Goal: Task Accomplishment & Management: Manage account settings

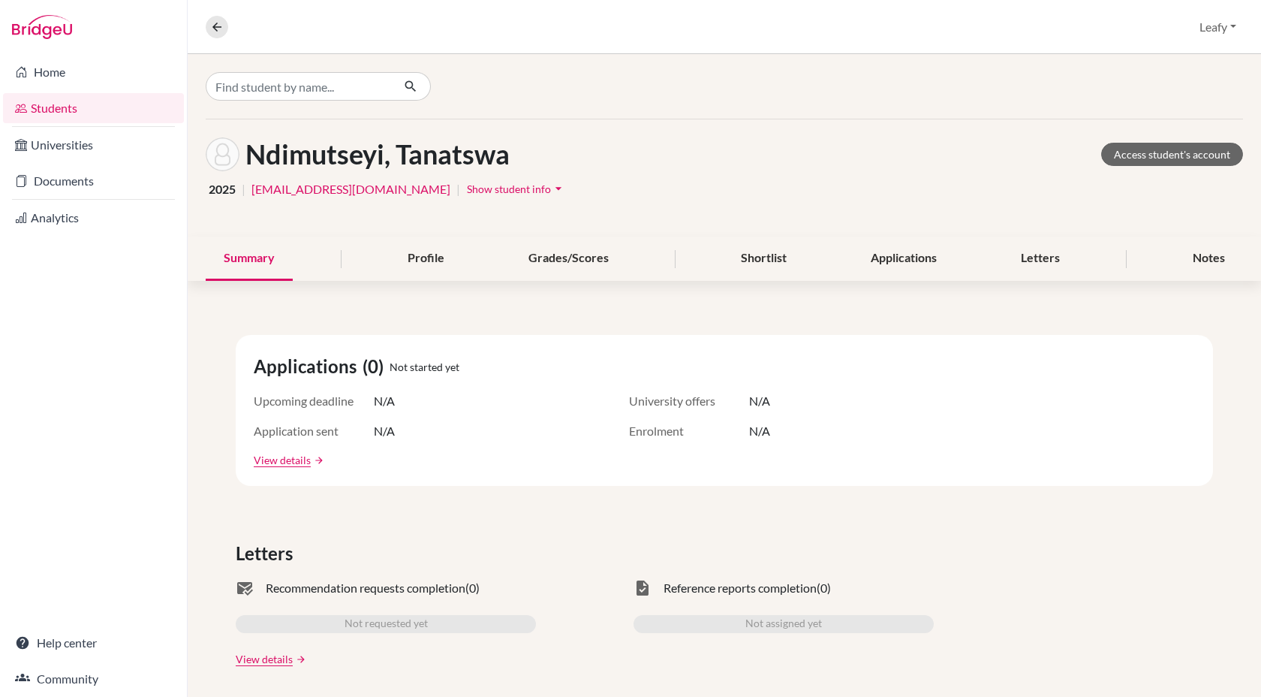
click at [1233, 23] on button "Leafy" at bounding box center [1218, 27] width 50 height 29
click at [1181, 88] on link "School Settings" at bounding box center [1187, 86] width 119 height 24
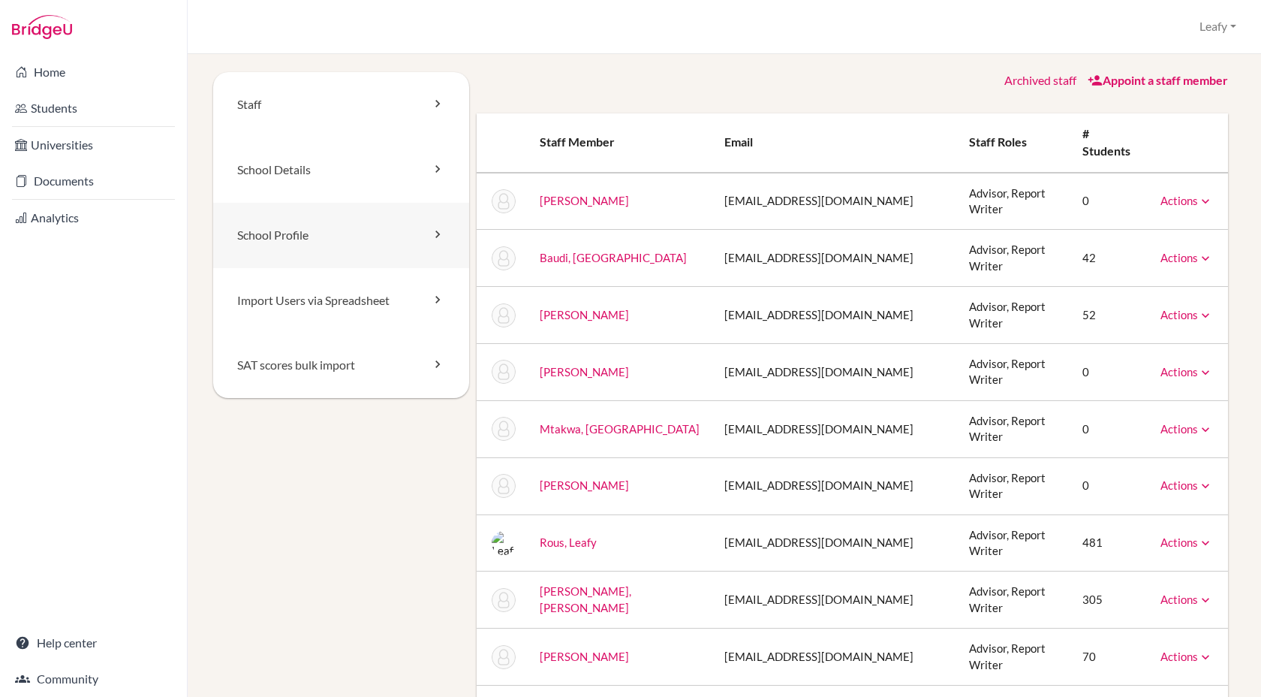
click at [357, 242] on link "School Profile" at bounding box center [341, 235] width 256 height 65
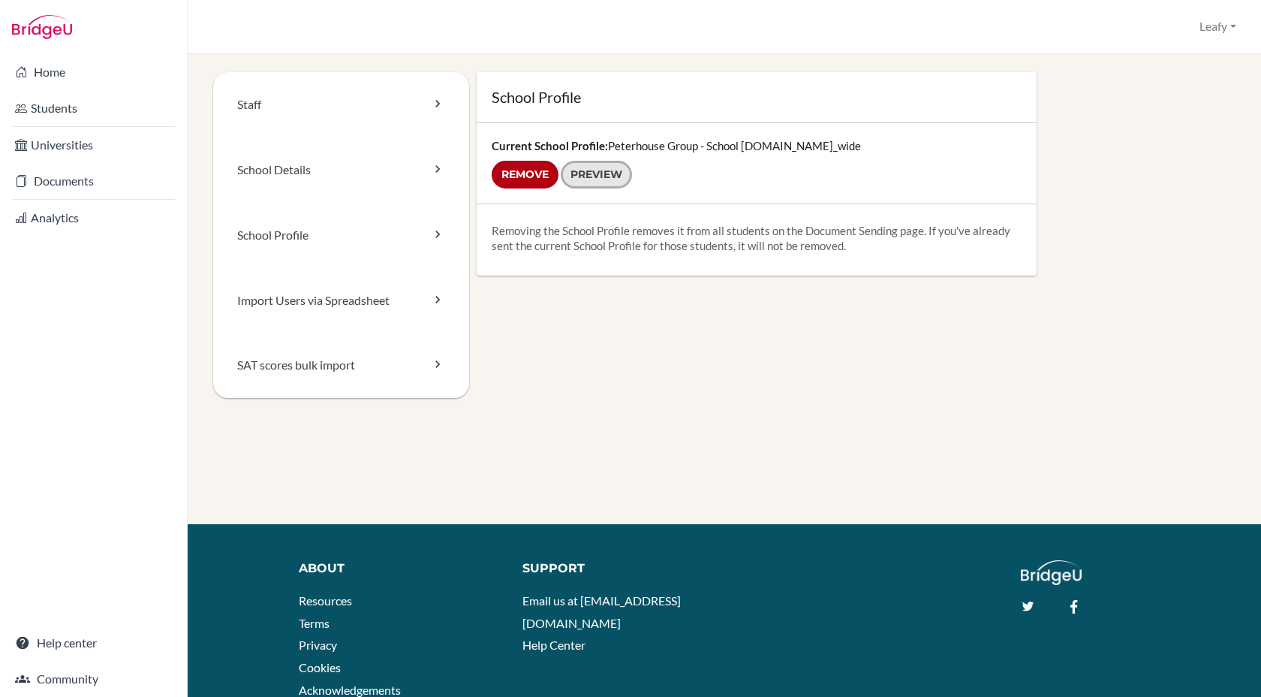
click at [610, 184] on link "Preview" at bounding box center [596, 175] width 71 height 28
click at [300, 174] on link "School Details" at bounding box center [341, 169] width 256 height 65
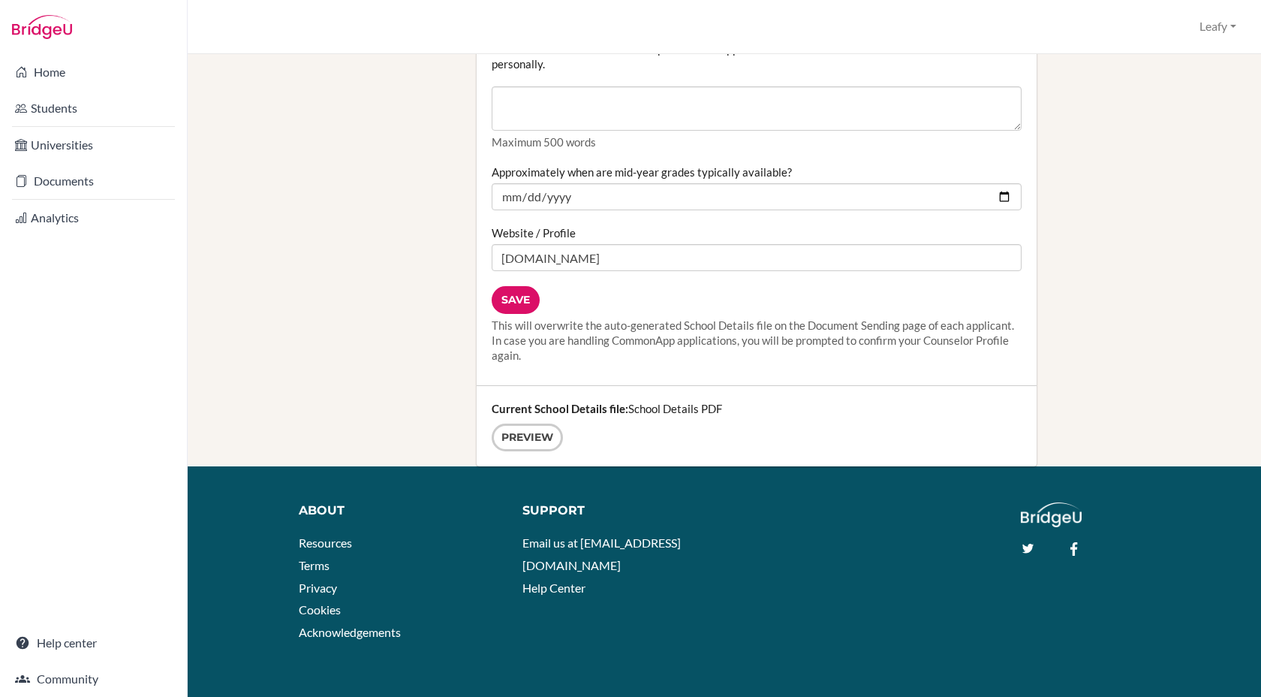
scroll to position [1918, 0]
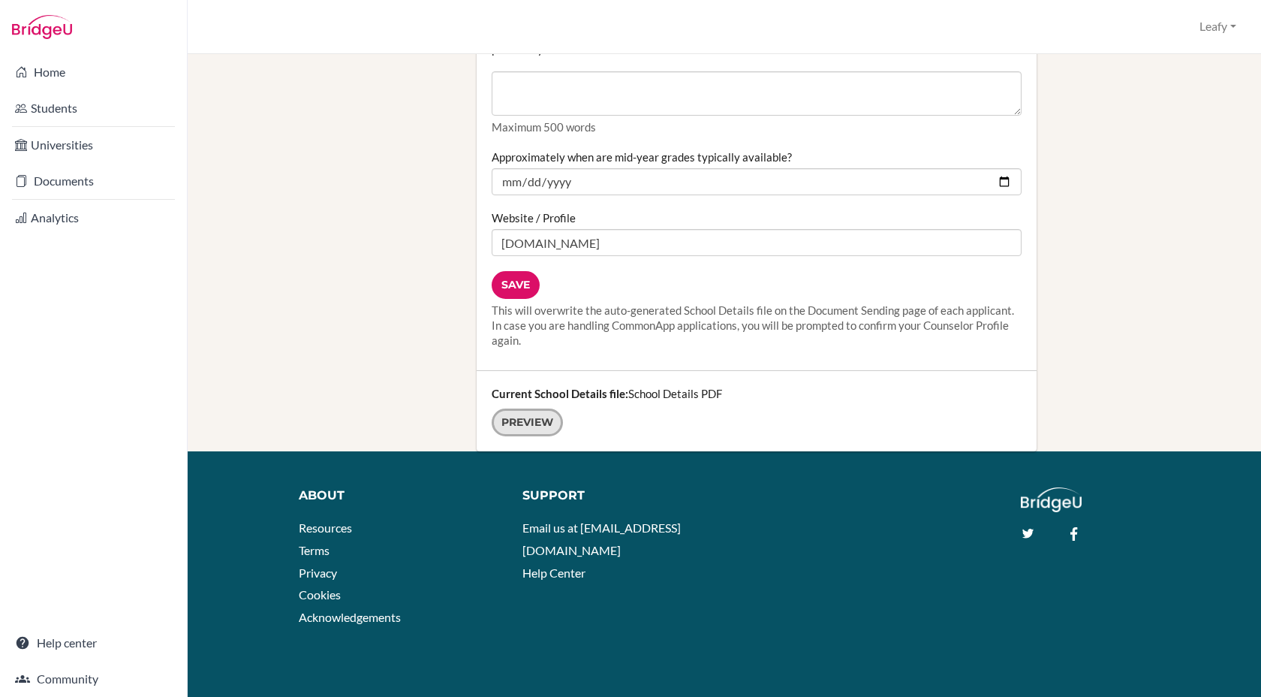
click at [532, 426] on link "Preview" at bounding box center [527, 422] width 71 height 28
click at [80, 189] on link "Documents" at bounding box center [93, 181] width 181 height 30
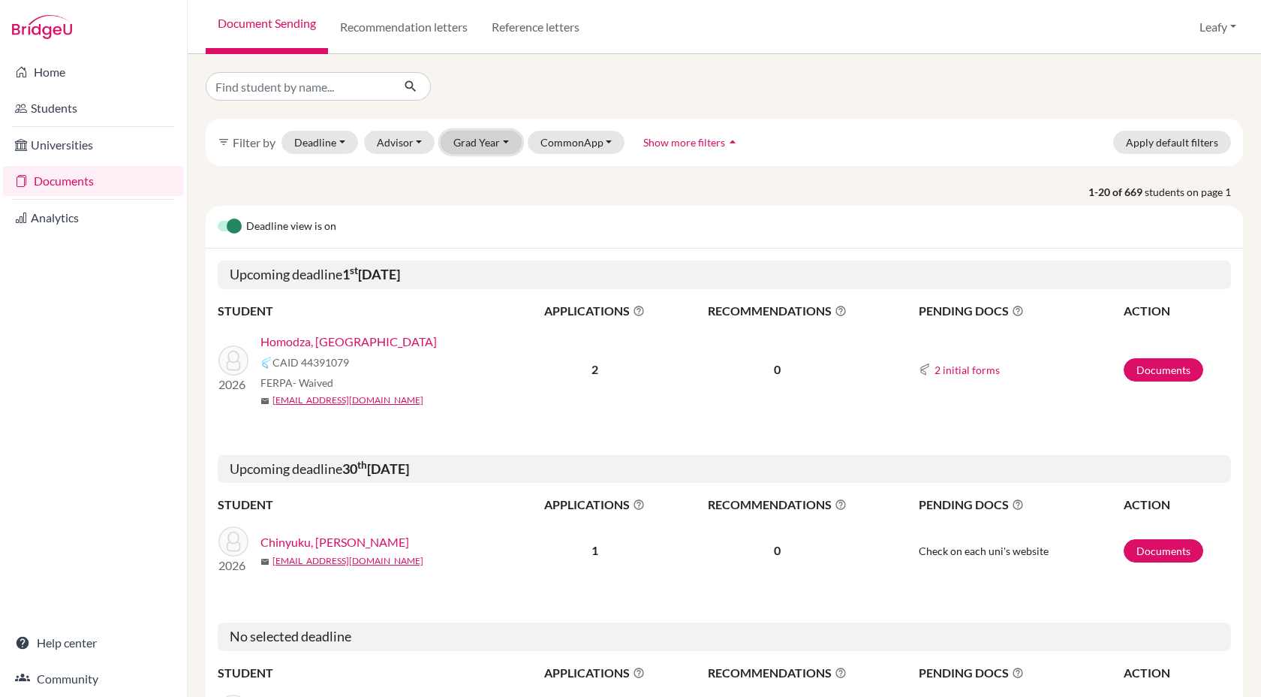
click at [482, 144] on button "Grad Year" at bounding box center [481, 142] width 81 height 23
click at [480, 224] on span "2026" at bounding box center [473, 222] width 27 height 18
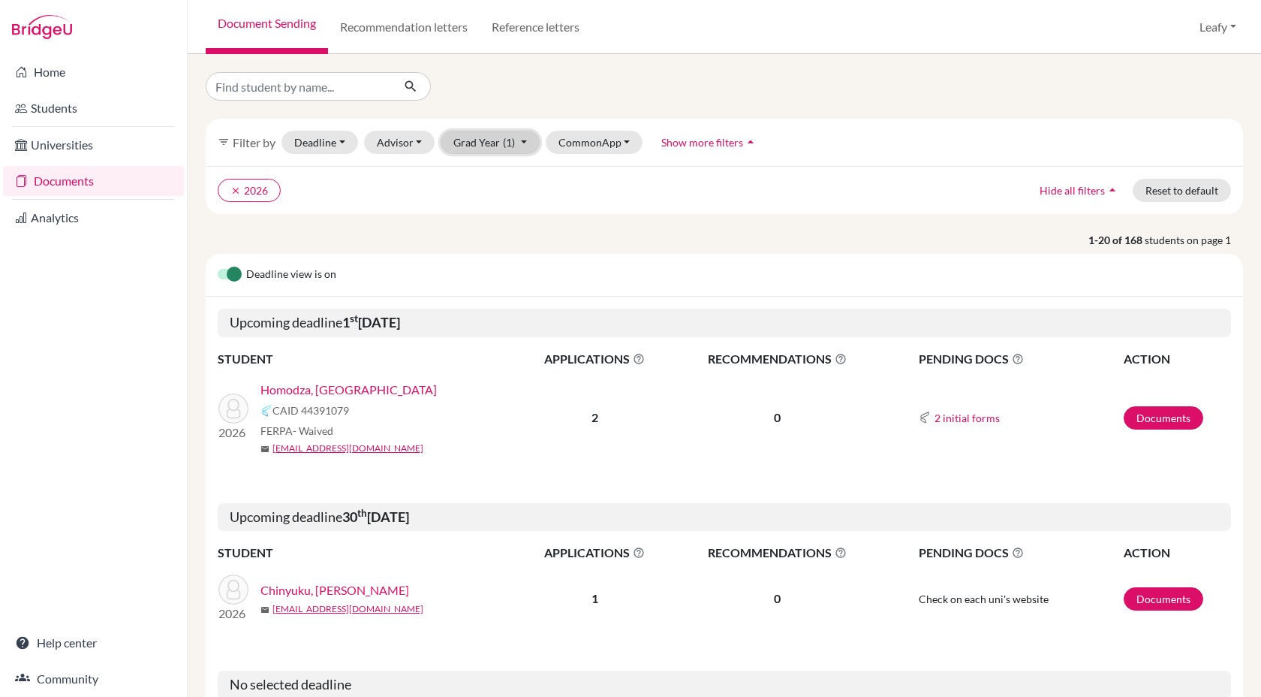
click at [503, 142] on span "(1)" at bounding box center [509, 142] width 12 height 13
click at [482, 246] on span "2025" at bounding box center [473, 246] width 27 height 18
click at [503, 147] on span "(2)" at bounding box center [509, 142] width 12 height 13
click at [309, 187] on icon "clear" at bounding box center [305, 190] width 11 height 11
click at [230, 188] on button "clear 2026" at bounding box center [249, 190] width 63 height 23
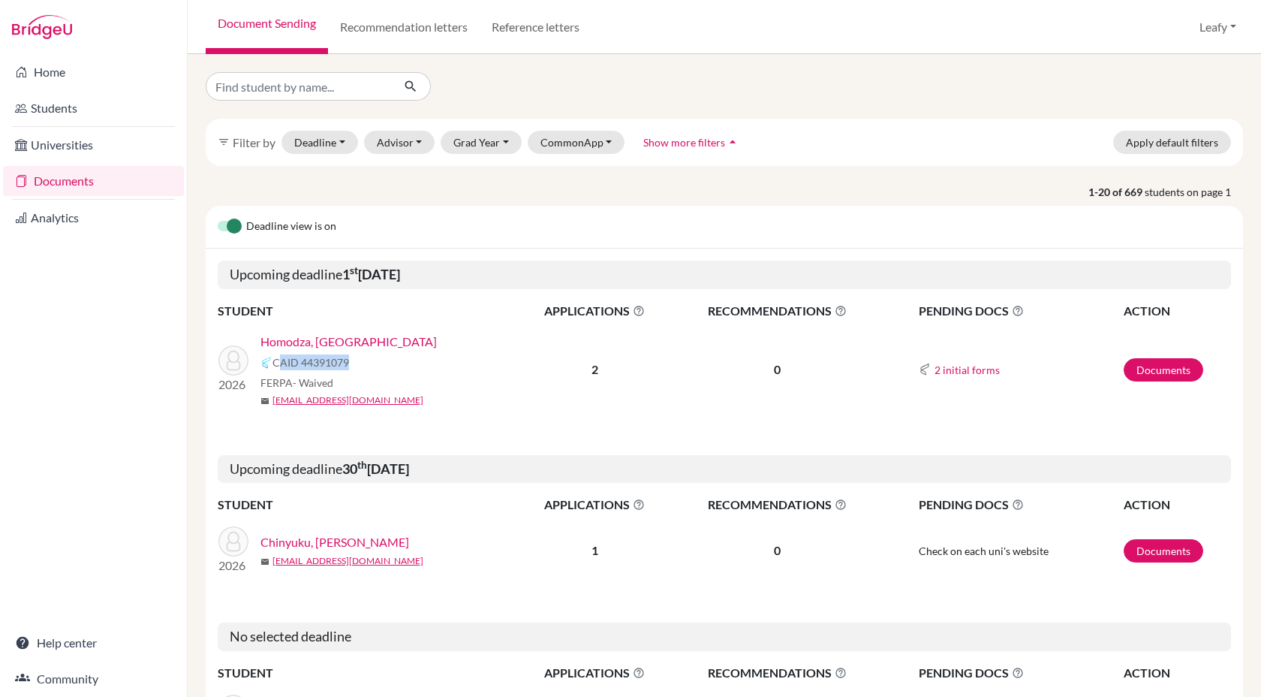
drag, startPoint x: 276, startPoint y: 365, endPoint x: 378, endPoint y: 367, distance: 101.4
click at [378, 367] on div "CAID 44391079" at bounding box center [395, 363] width 268 height 18
click at [842, 312] on icon at bounding box center [841, 311] width 12 height 12
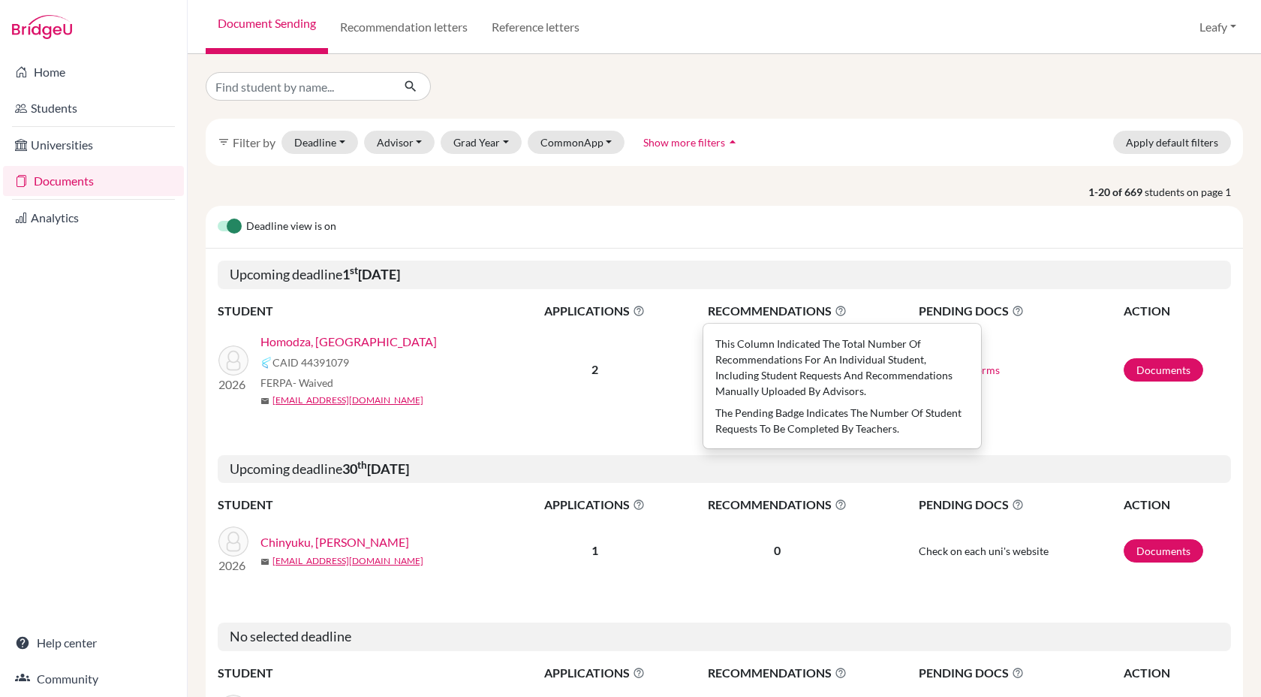
click at [868, 270] on h5 "Upcoming deadline 1 st November 2025" at bounding box center [725, 275] width 1014 height 29
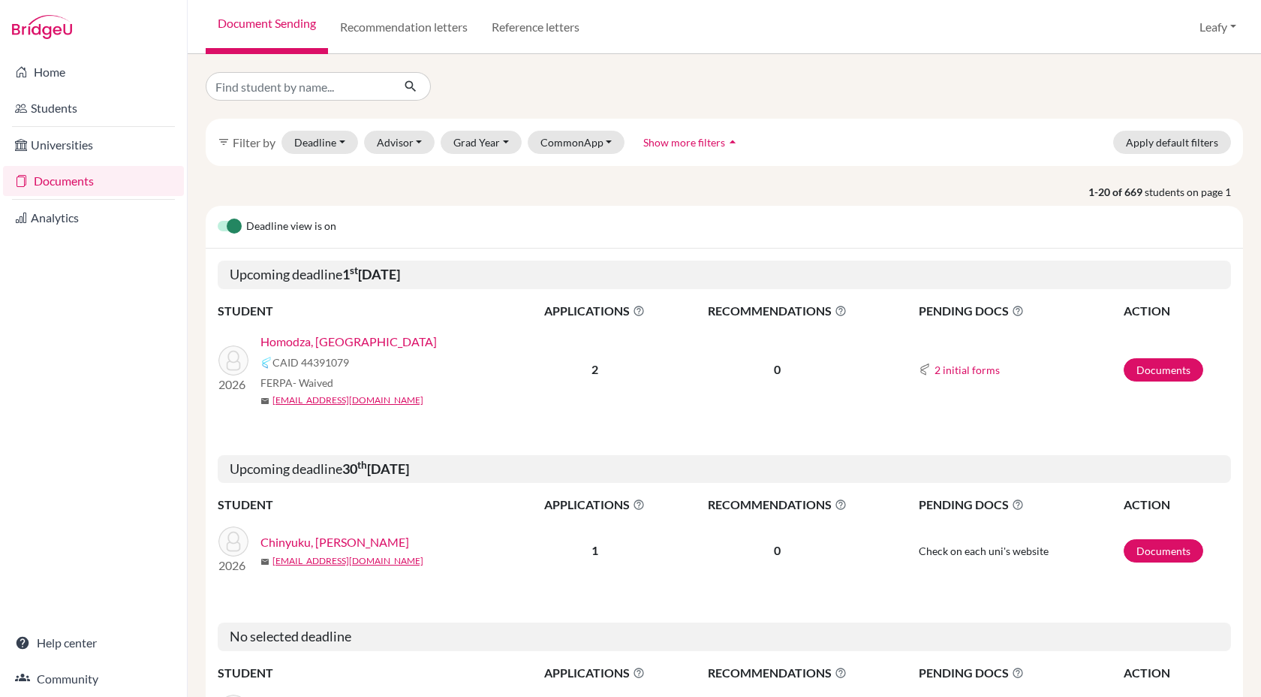
click at [1015, 309] on icon at bounding box center [1018, 311] width 12 height 12
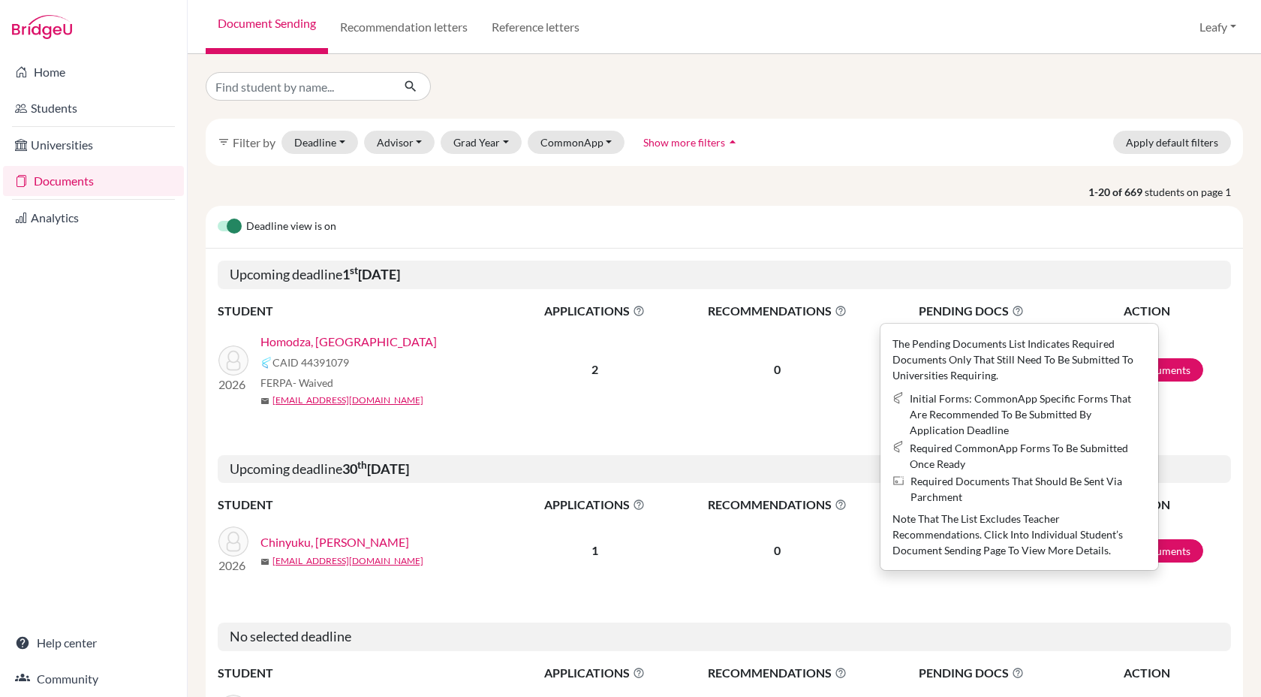
click at [1043, 261] on h5 "Upcoming deadline 1 st November 2025" at bounding box center [725, 275] width 1014 height 29
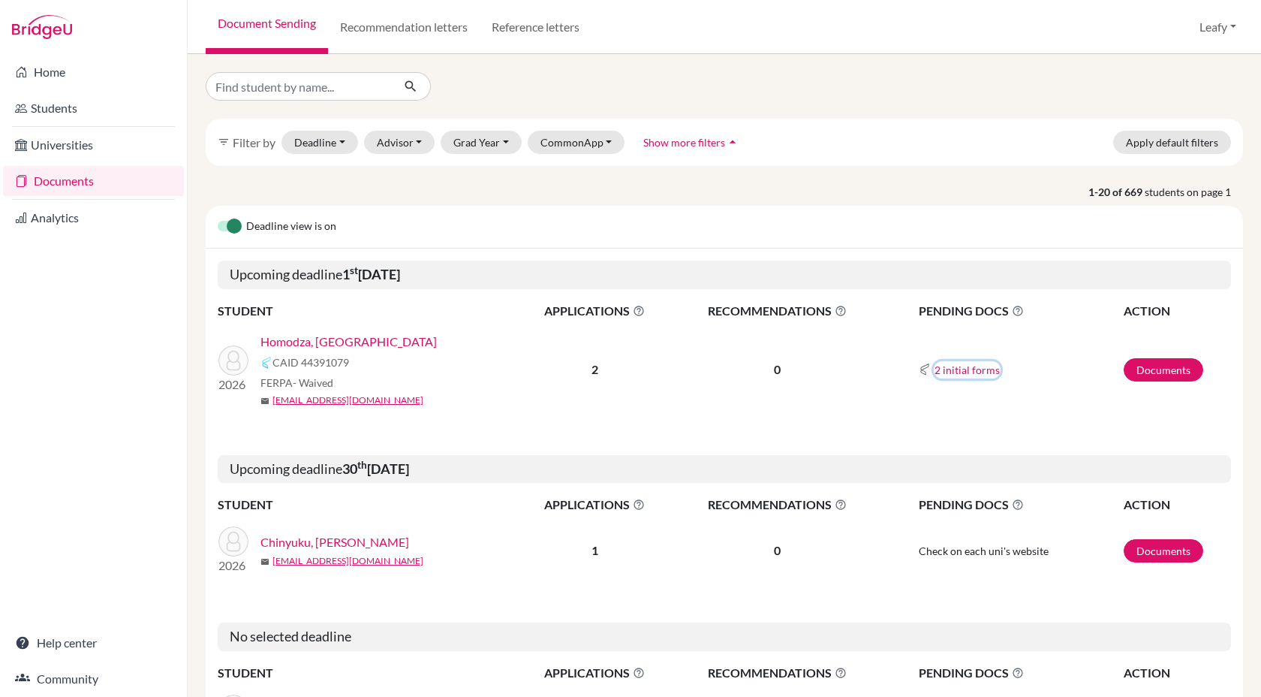
click at [964, 374] on button "2 initial forms" at bounding box center [967, 369] width 67 height 17
click at [1165, 375] on link "Documents" at bounding box center [1164, 369] width 80 height 23
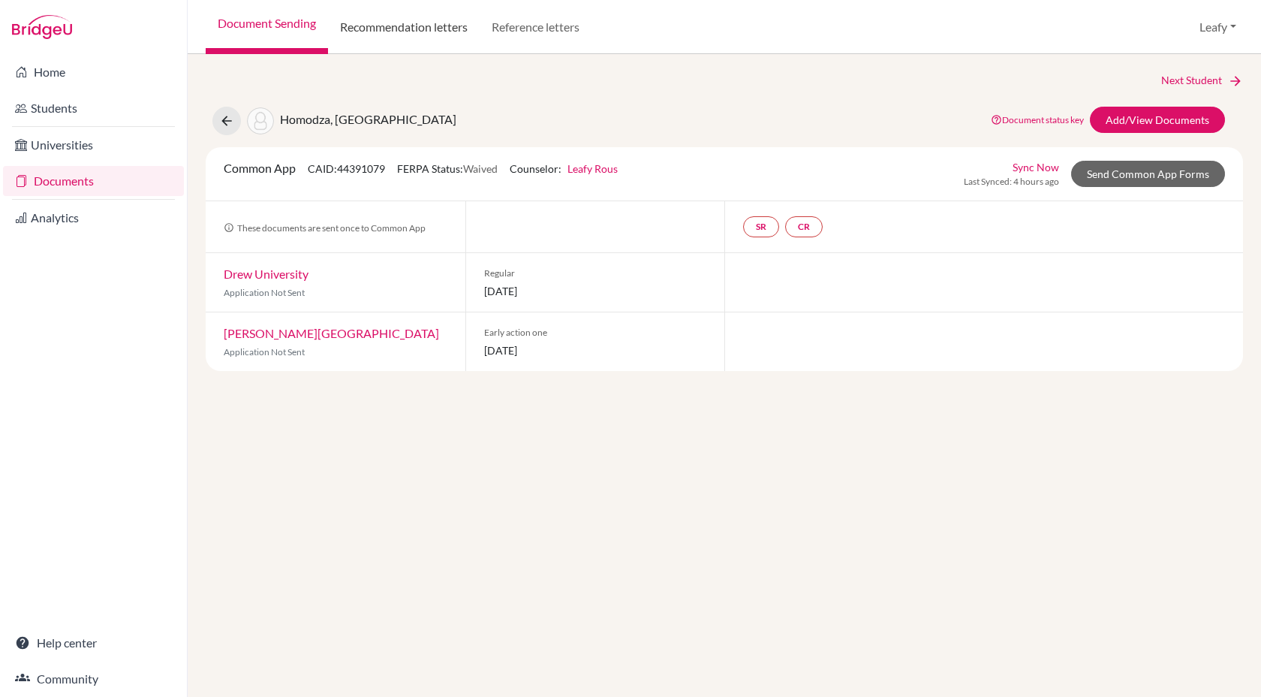
click at [423, 26] on link "Recommendation letters" at bounding box center [404, 27] width 152 height 54
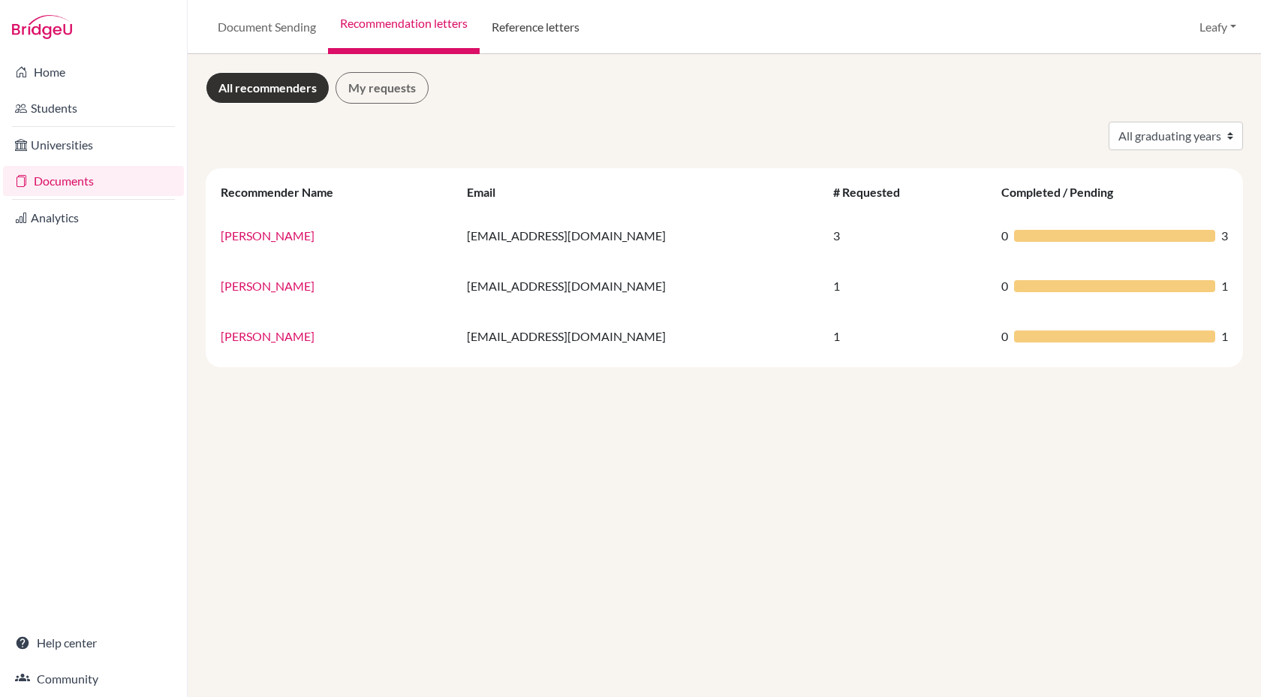
click at [508, 42] on link "Reference letters" at bounding box center [536, 27] width 112 height 54
click at [267, 32] on link "Document Sending" at bounding box center [267, 27] width 122 height 54
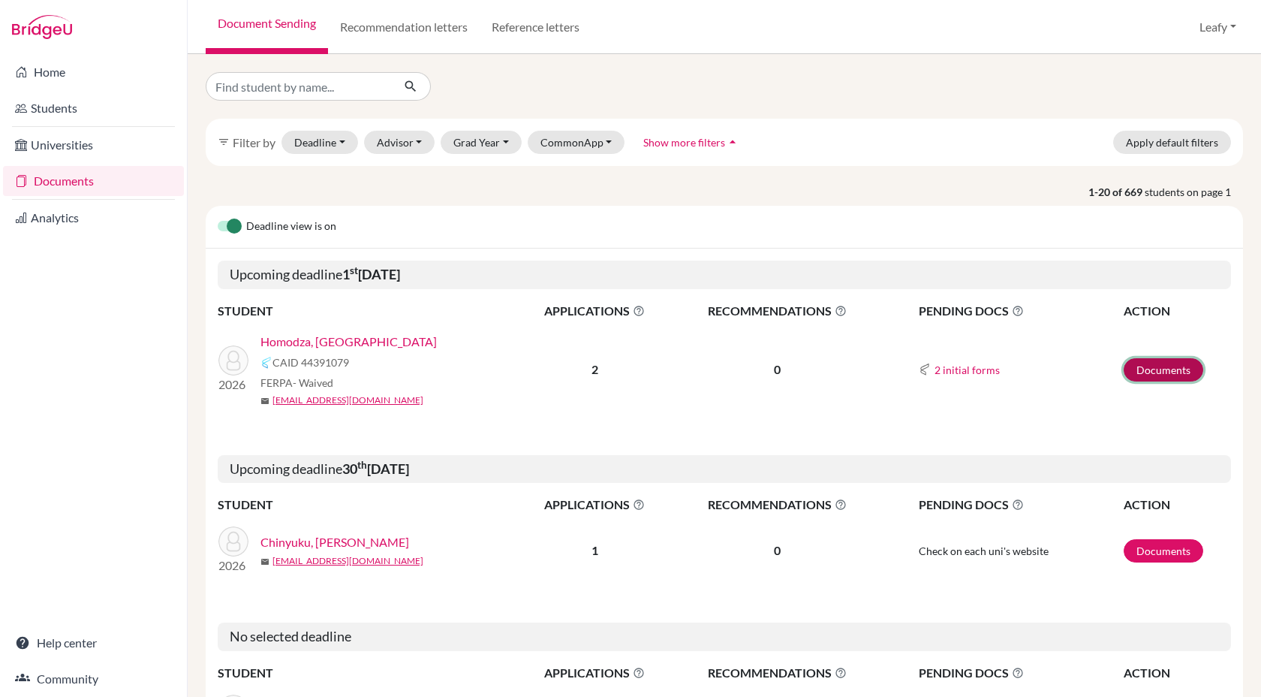
click at [1163, 363] on link "Documents" at bounding box center [1164, 369] width 80 height 23
